Goal: Check status

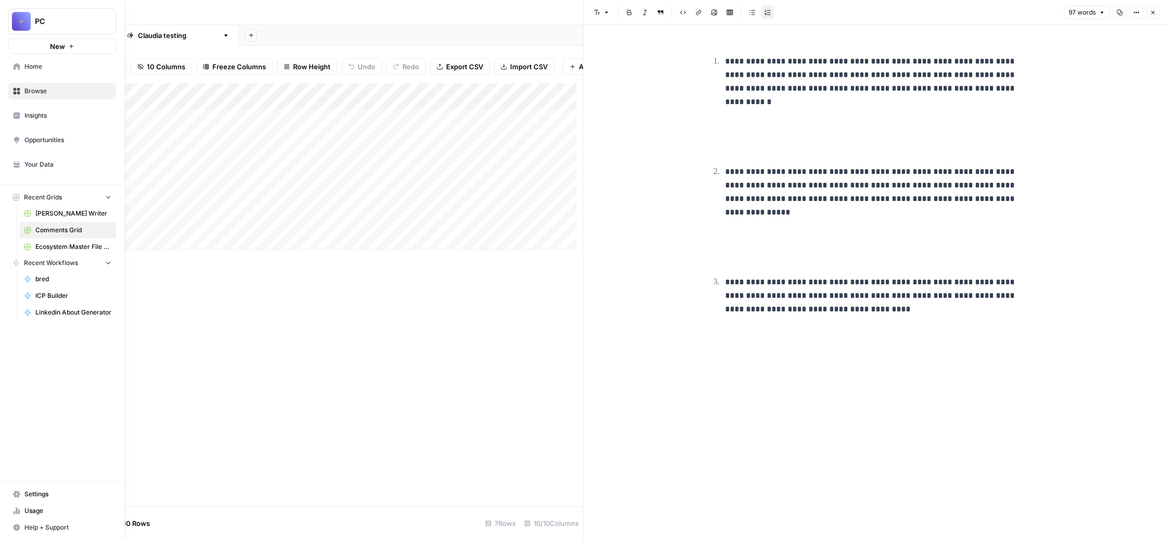
click at [72, 284] on span "bred" at bounding box center [73, 278] width 76 height 9
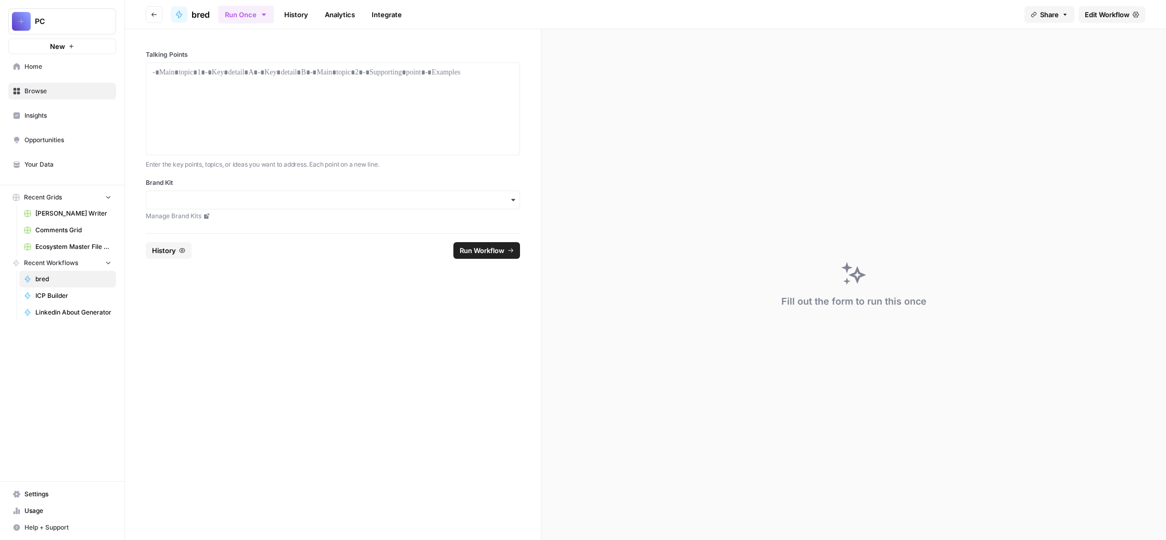
click at [314, 15] on link "History" at bounding box center [296, 14] width 36 height 17
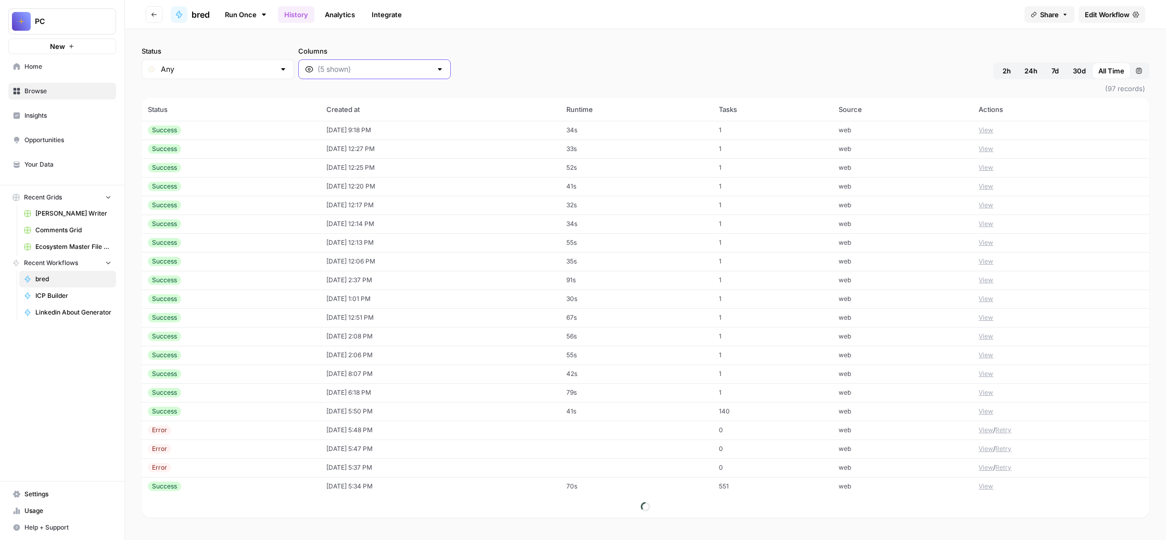
click at [432, 74] on input "Columns" at bounding box center [375, 69] width 114 height 10
click at [487, 169] on span "Output" at bounding box center [495, 163] width 148 height 10
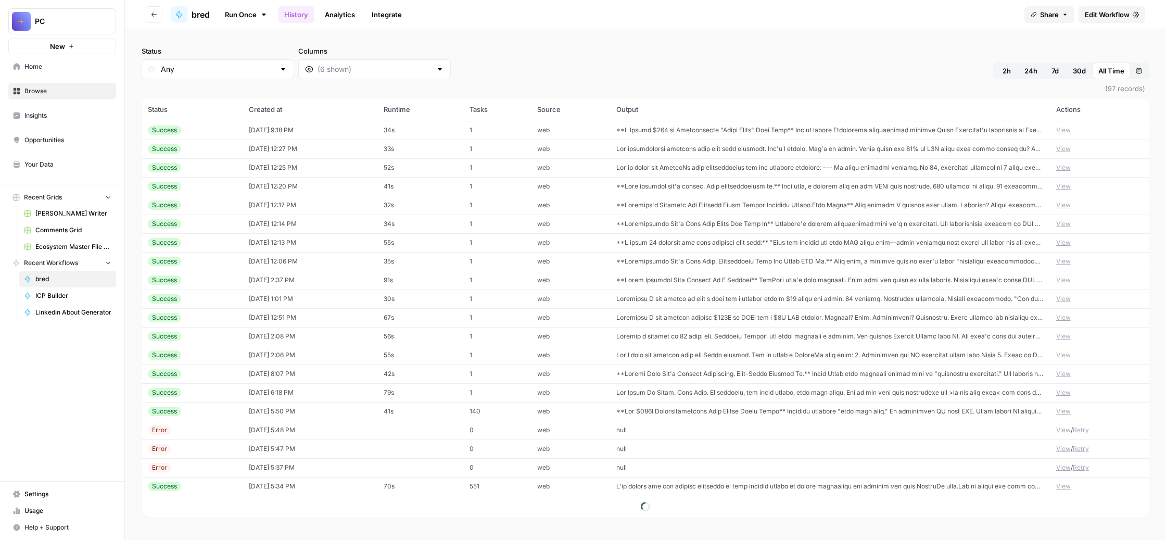
click at [736, 196] on td at bounding box center [830, 186] width 440 height 19
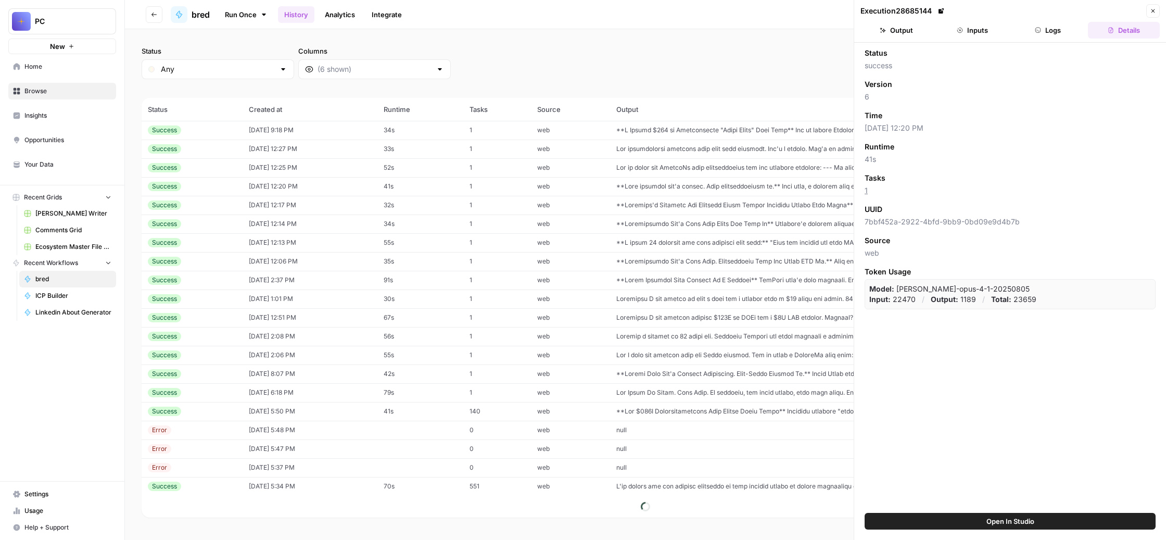
click at [917, 39] on button "Output" at bounding box center [897, 30] width 72 height 17
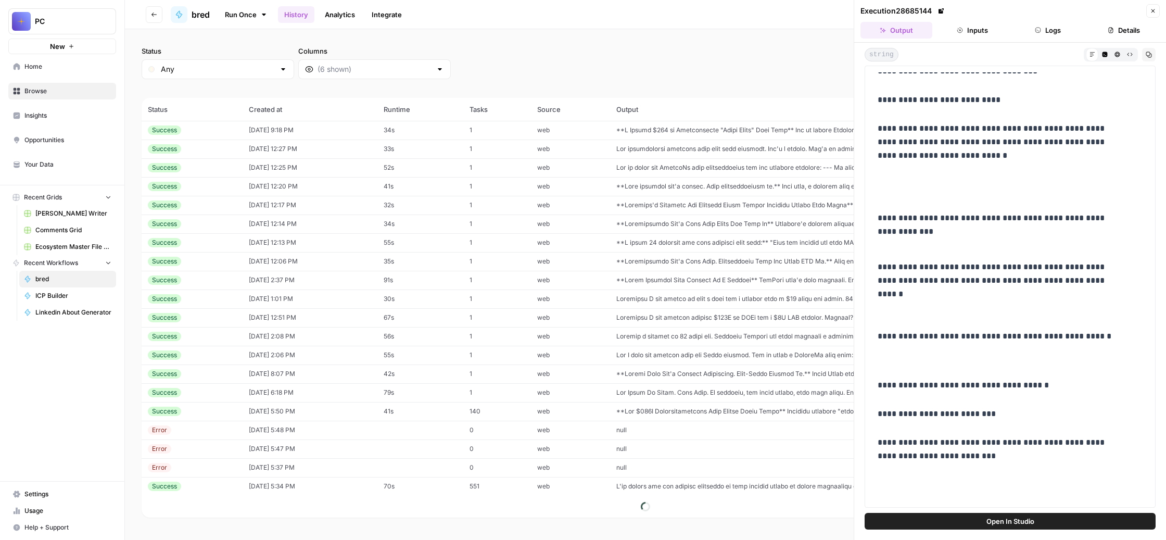
scroll to position [2714, 0]
click at [731, 79] on div "Status Any Columns 2h 24h 7d 30d All Time Custom range" at bounding box center [646, 62] width 1008 height 33
click at [744, 158] on td at bounding box center [830, 149] width 440 height 19
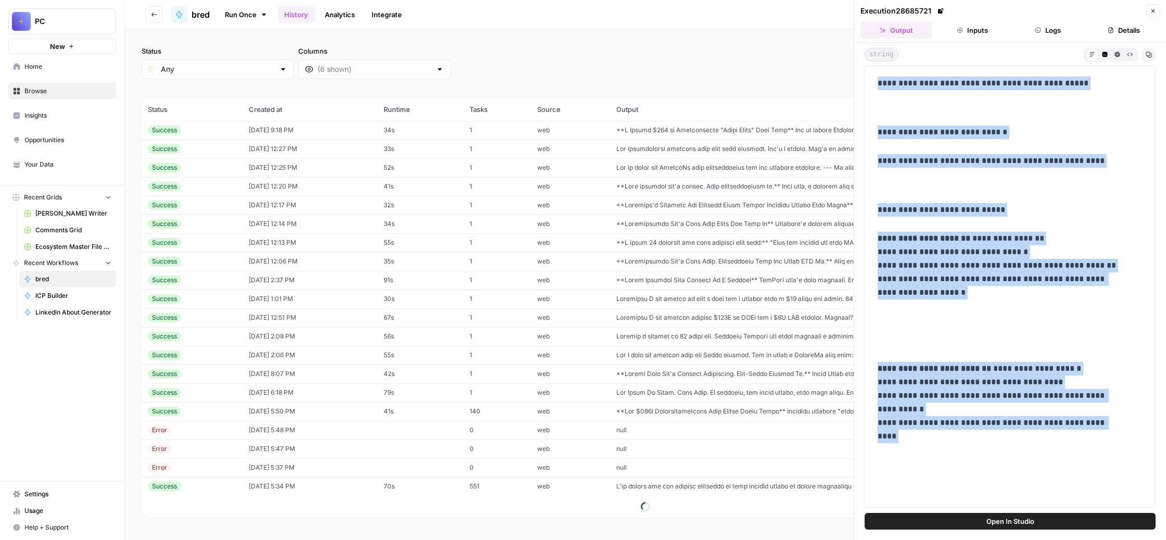
drag, startPoint x: 947, startPoint y: 467, endPoint x: 879, endPoint y: 109, distance: 364.1
click at [879, 109] on div "**********" at bounding box center [1010, 287] width 291 height 442
copy div "**********"
